Goal: Entertainment & Leisure: Consume media (video, audio)

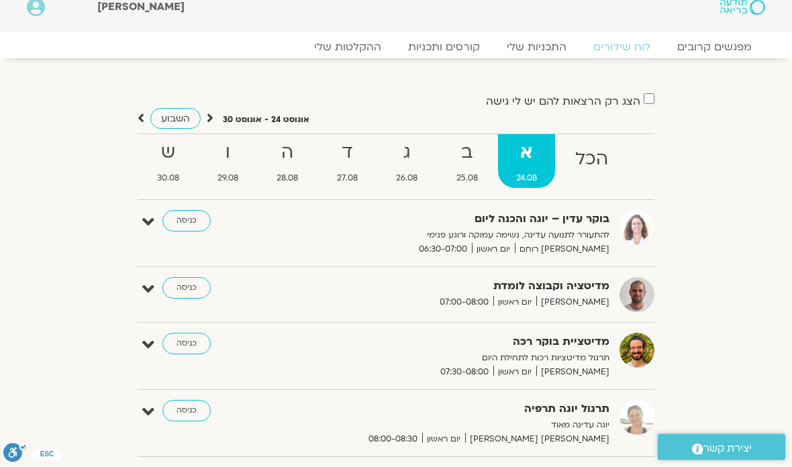
scroll to position [9, 0]
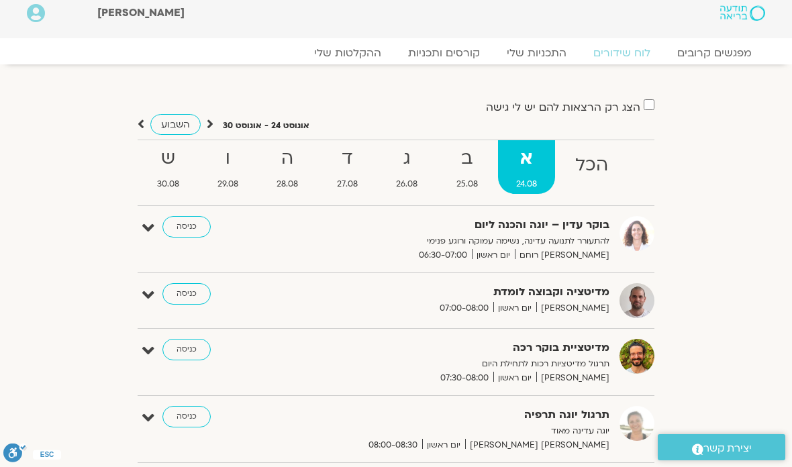
click at [361, 52] on link "ההקלטות שלי" at bounding box center [348, 52] width 94 height 13
click at [358, 46] on link "ההקלטות שלי" at bounding box center [348, 52] width 94 height 13
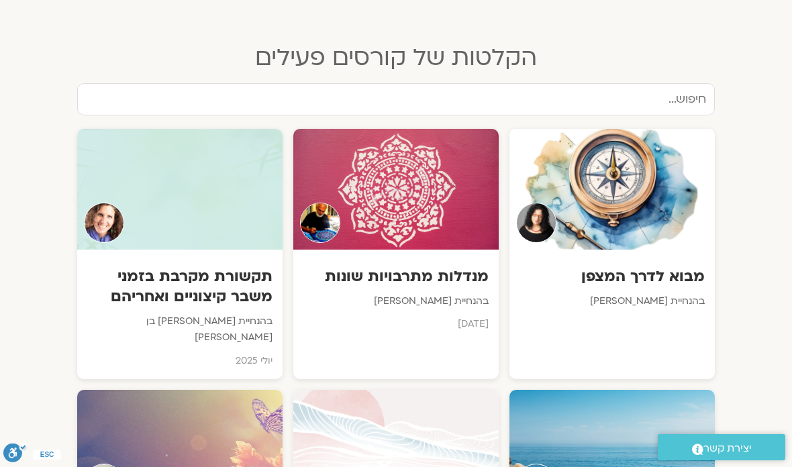
scroll to position [667, 0]
click at [425, 280] on div "מנדלות מתרבויות שונות בהנחיית איתן קדמי אוגוסט 2025" at bounding box center [395, 296] width 205 height 93
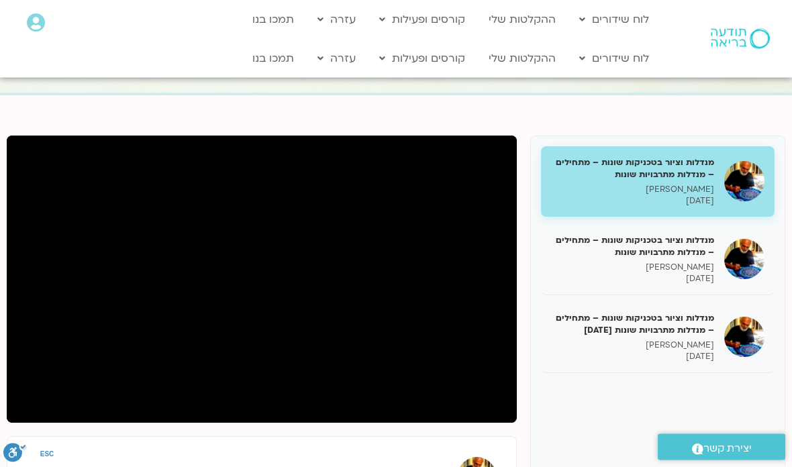
scroll to position [79, 0]
click at [760, 423] on div "מנדלות וציור בטכניקות שונות – מתחילים – מנדלות מתרבויות שונות איתן קדמי 05/08/2…" at bounding box center [657, 370] width 255 height 470
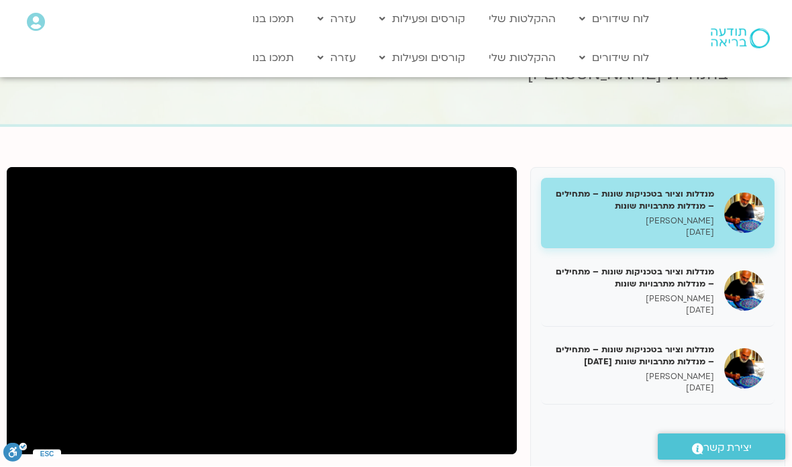
scroll to position [48, 0]
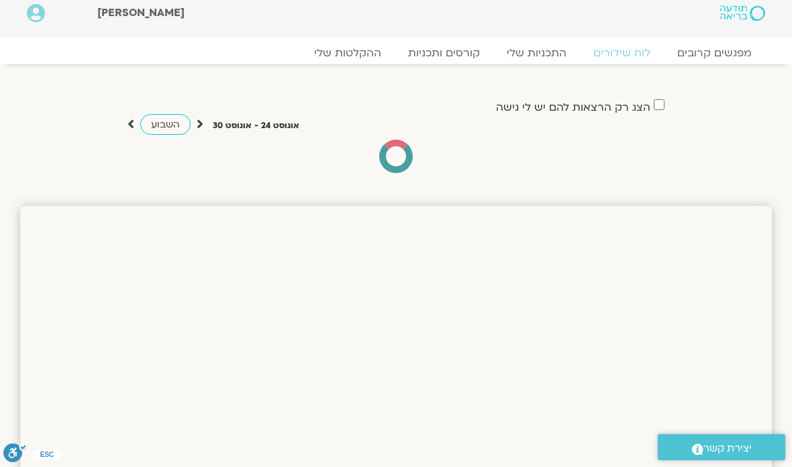
click at [365, 58] on link "ההקלטות שלי" at bounding box center [348, 52] width 94 height 13
click at [358, 36] on div "שלום מרים Main Menu אזור אישי הזמנות התנתקות פרטי המורה הוספת אירוע" at bounding box center [323, 15] width 620 height 48
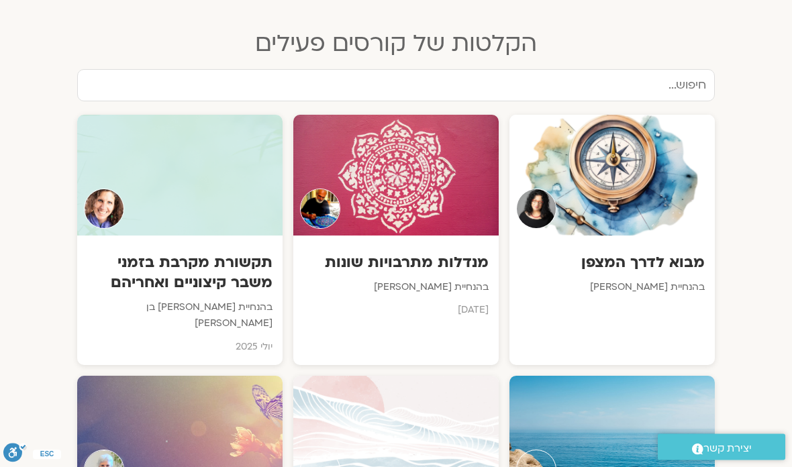
scroll to position [681, 0]
click at [407, 252] on h3 "מנדלות מתרבויות שונות" at bounding box center [395, 262] width 185 height 20
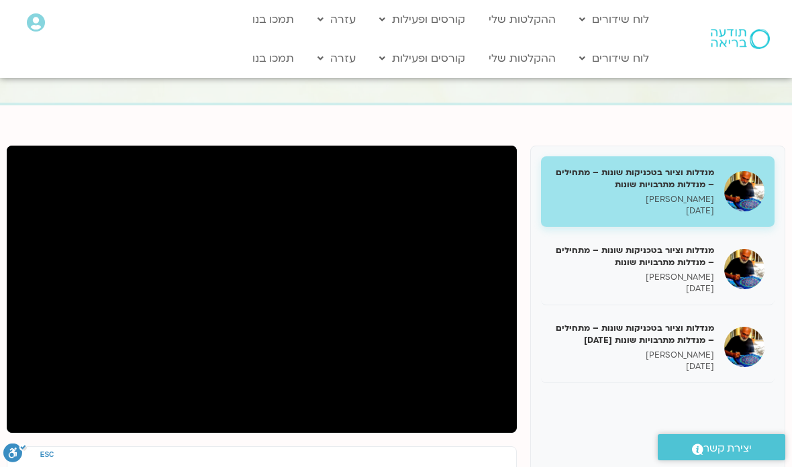
scroll to position [123, 0]
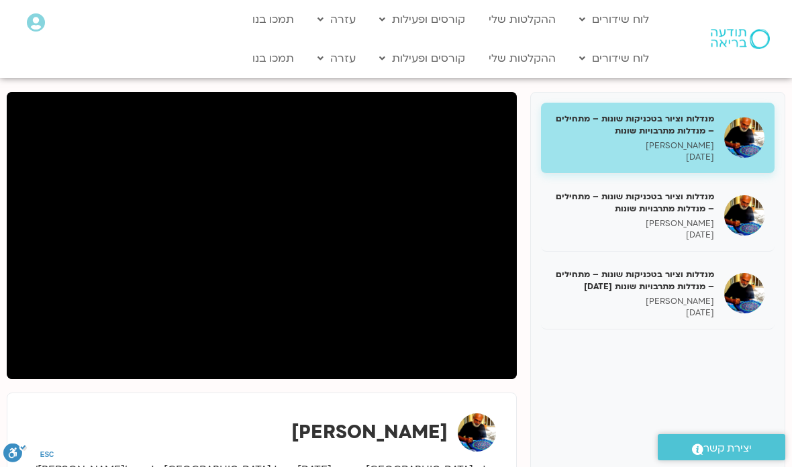
click at [691, 79] on link "לוח שידורים יומי" at bounding box center [646, 86] width 148 height 31
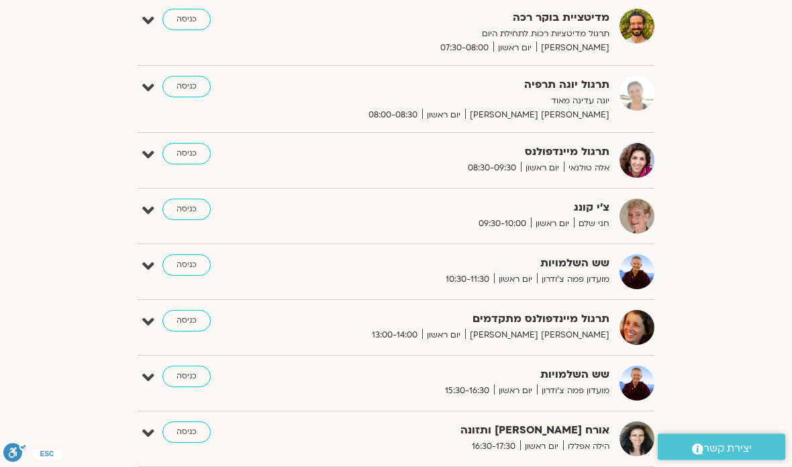
scroll to position [340, 0]
click at [185, 317] on link "כניסה" at bounding box center [186, 319] width 48 height 21
click at [181, 309] on link "כניסה" at bounding box center [186, 319] width 48 height 21
